Goal: Check status: Check status

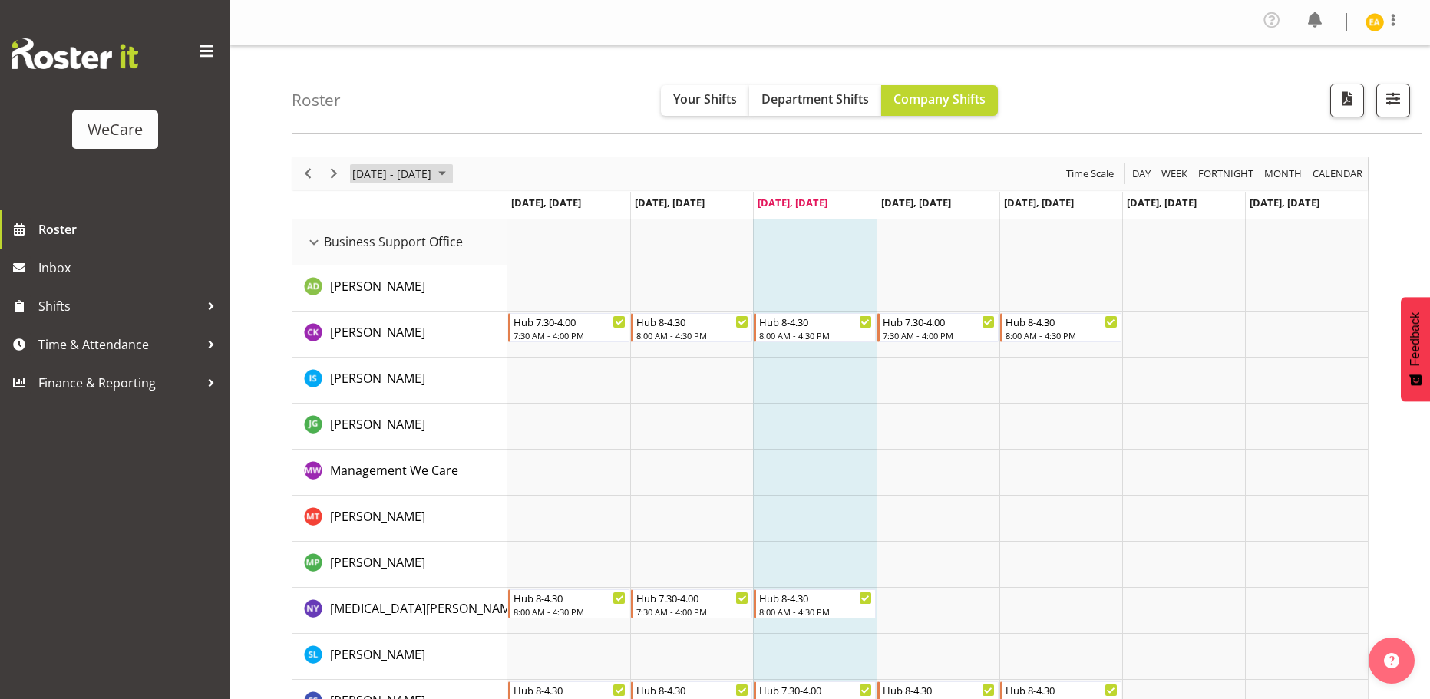
click at [433, 174] on span "[DATE] - [DATE]" at bounding box center [392, 173] width 82 height 19
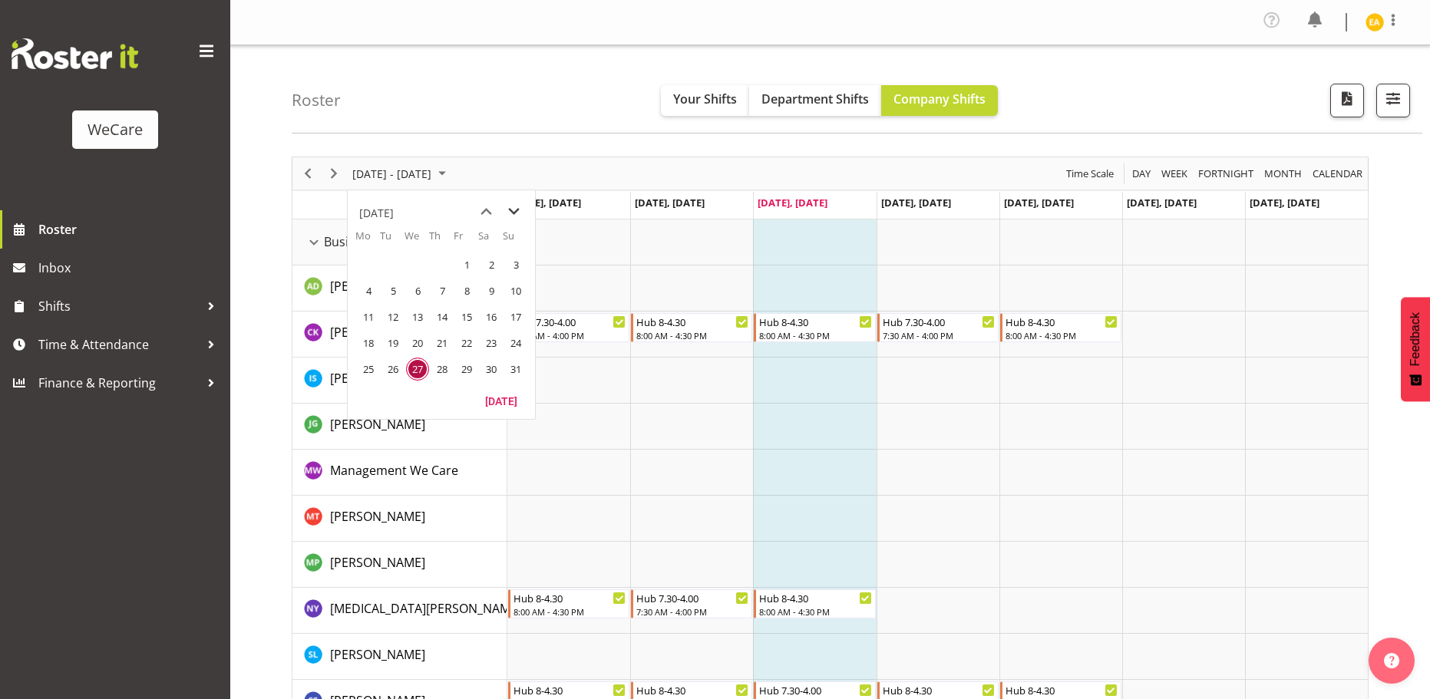
click at [515, 211] on span "next month" at bounding box center [514, 212] width 27 height 28
click at [365, 267] on span "1" at bounding box center [368, 264] width 23 height 23
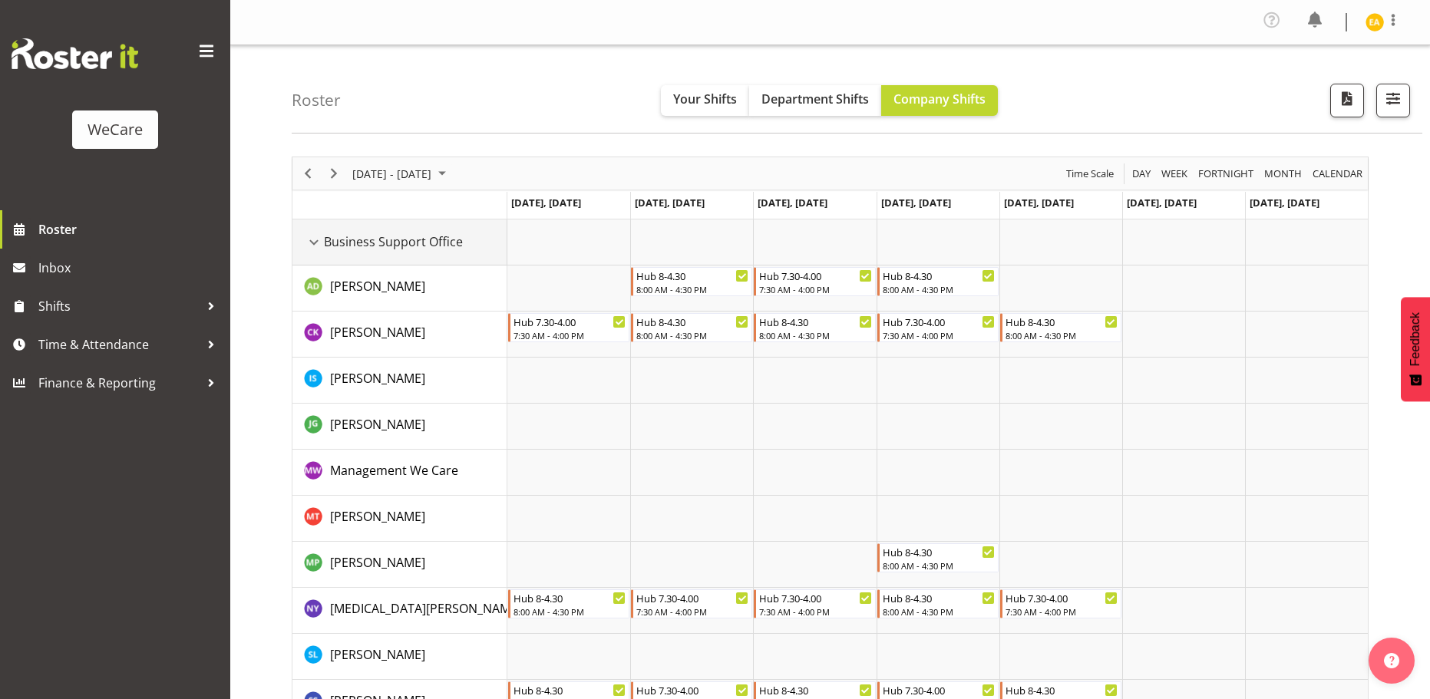
click at [371, 240] on span "Business Support Office" at bounding box center [393, 242] width 139 height 18
click at [315, 240] on div "Business Support Office resource" at bounding box center [314, 243] width 20 height 20
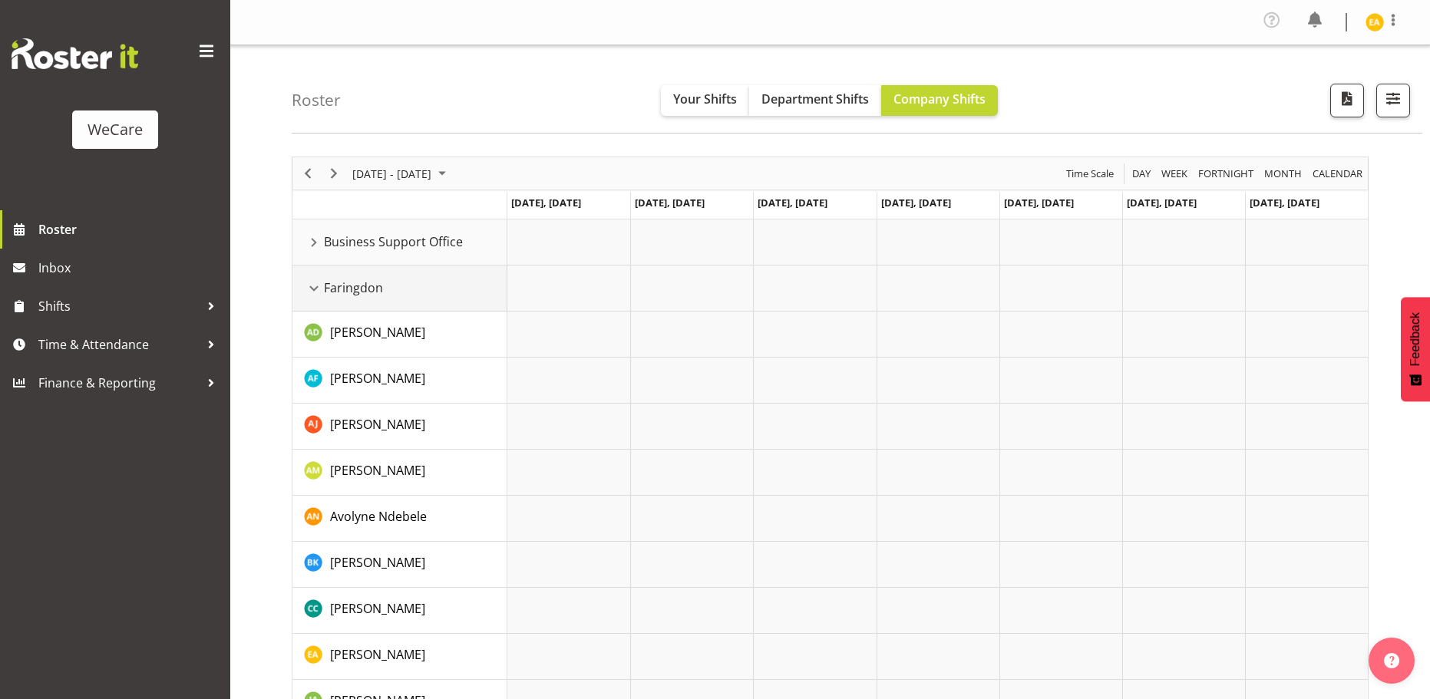
click at [317, 287] on div "Faringdon resource" at bounding box center [314, 289] width 20 height 20
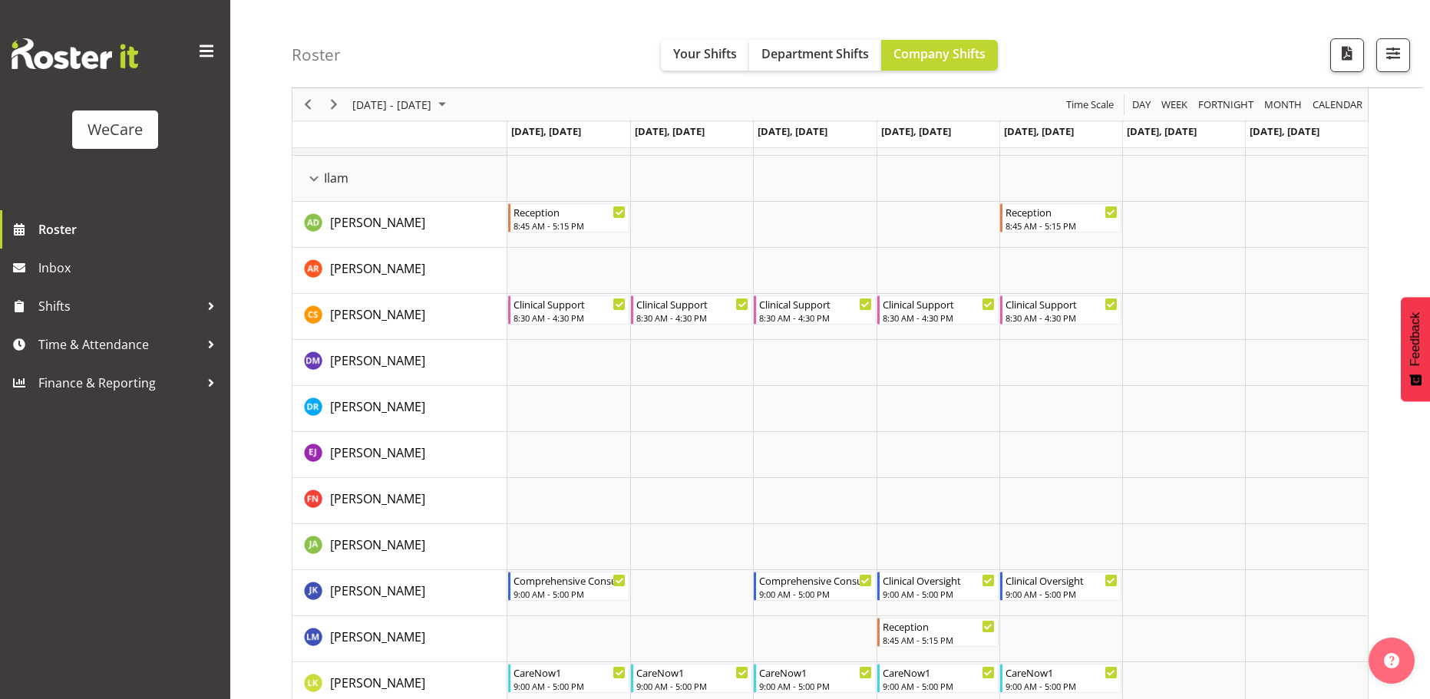
scroll to position [112, 0]
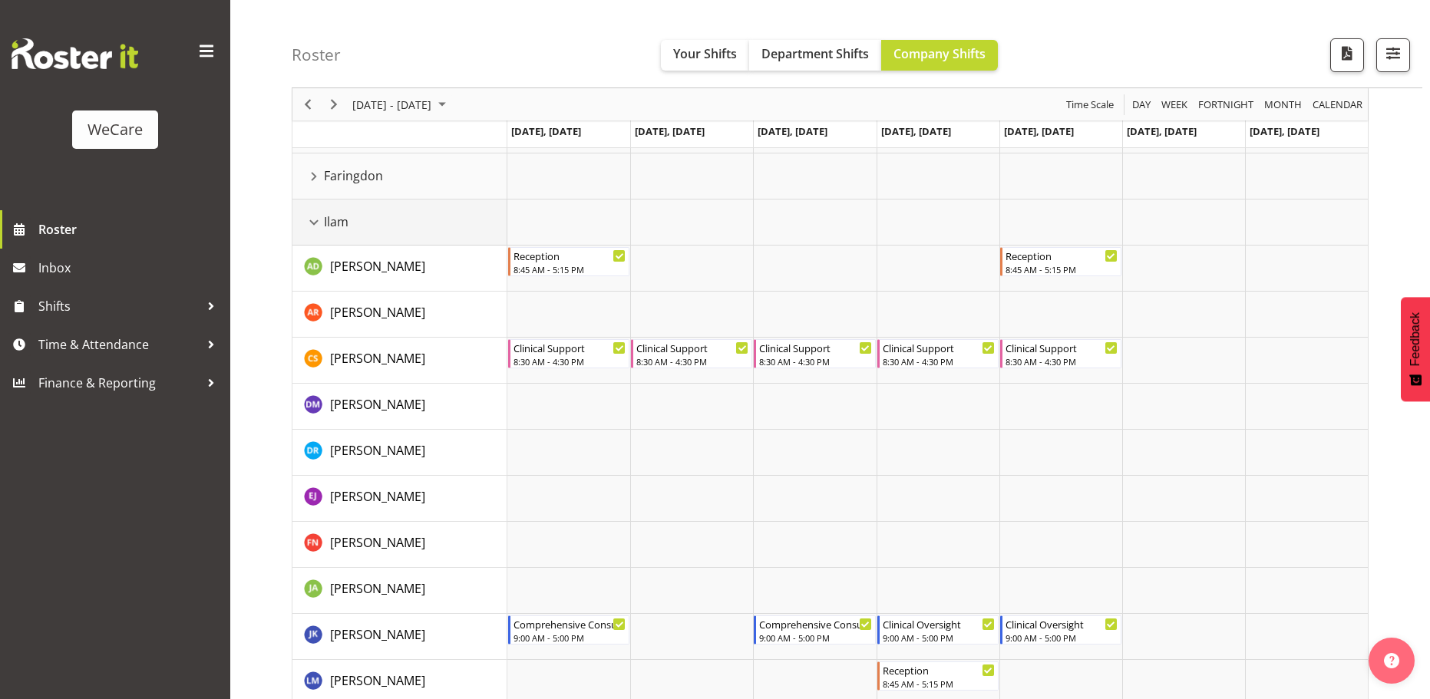
click at [321, 223] on div "Ilam resource" at bounding box center [314, 223] width 20 height 20
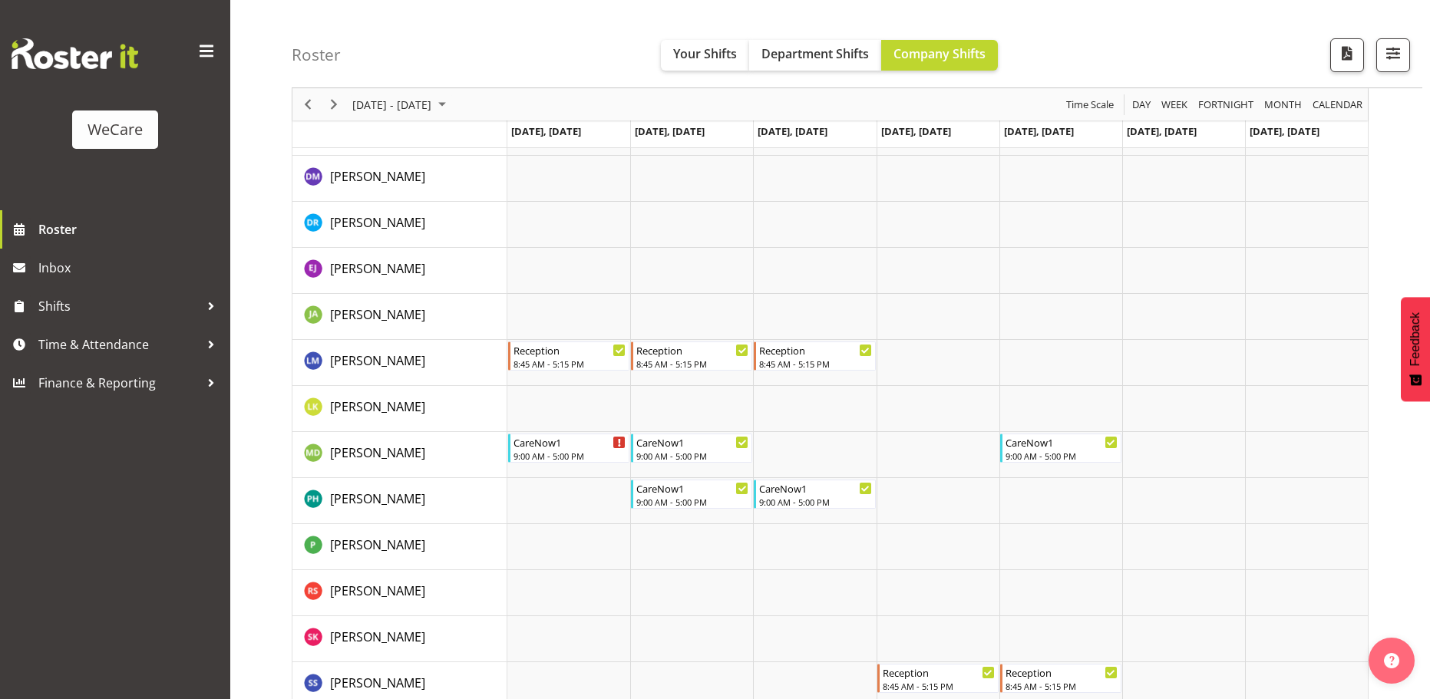
scroll to position [1135, 0]
